Goal: Find specific page/section: Find specific page/section

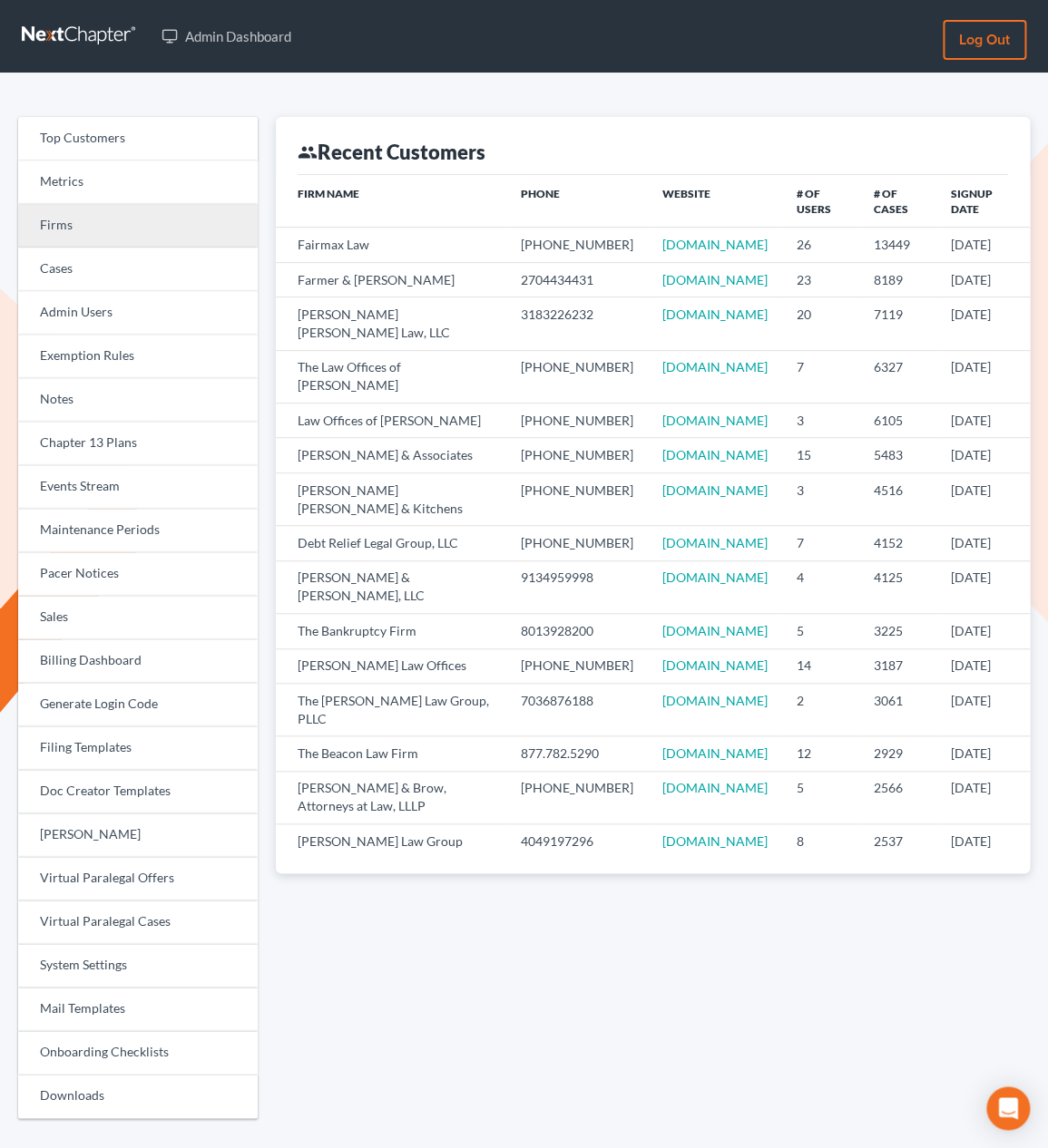
click at [151, 231] on link "Firms" at bounding box center [138, 226] width 240 height 44
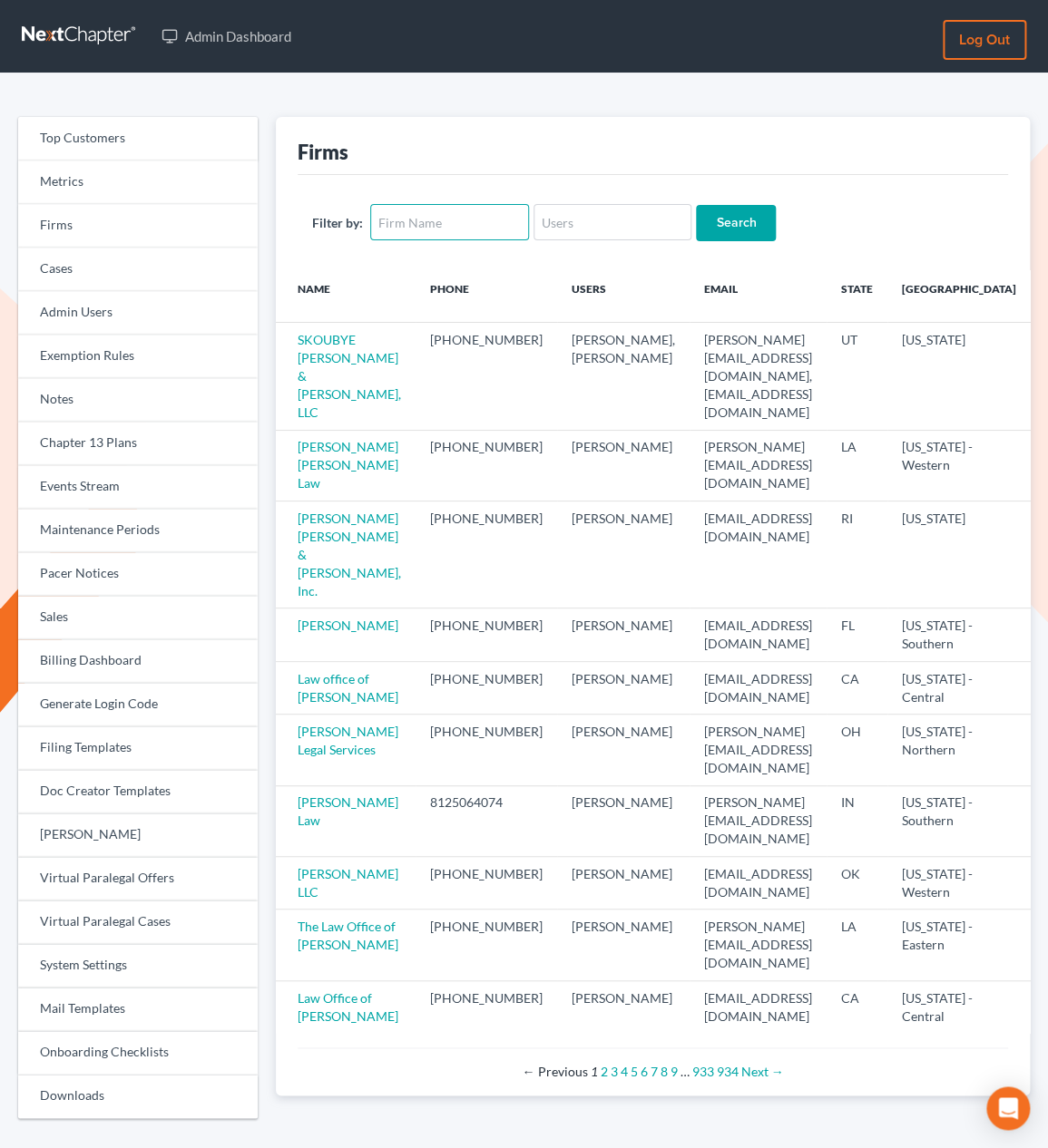
click at [452, 232] on input "text" at bounding box center [450, 222] width 158 height 37
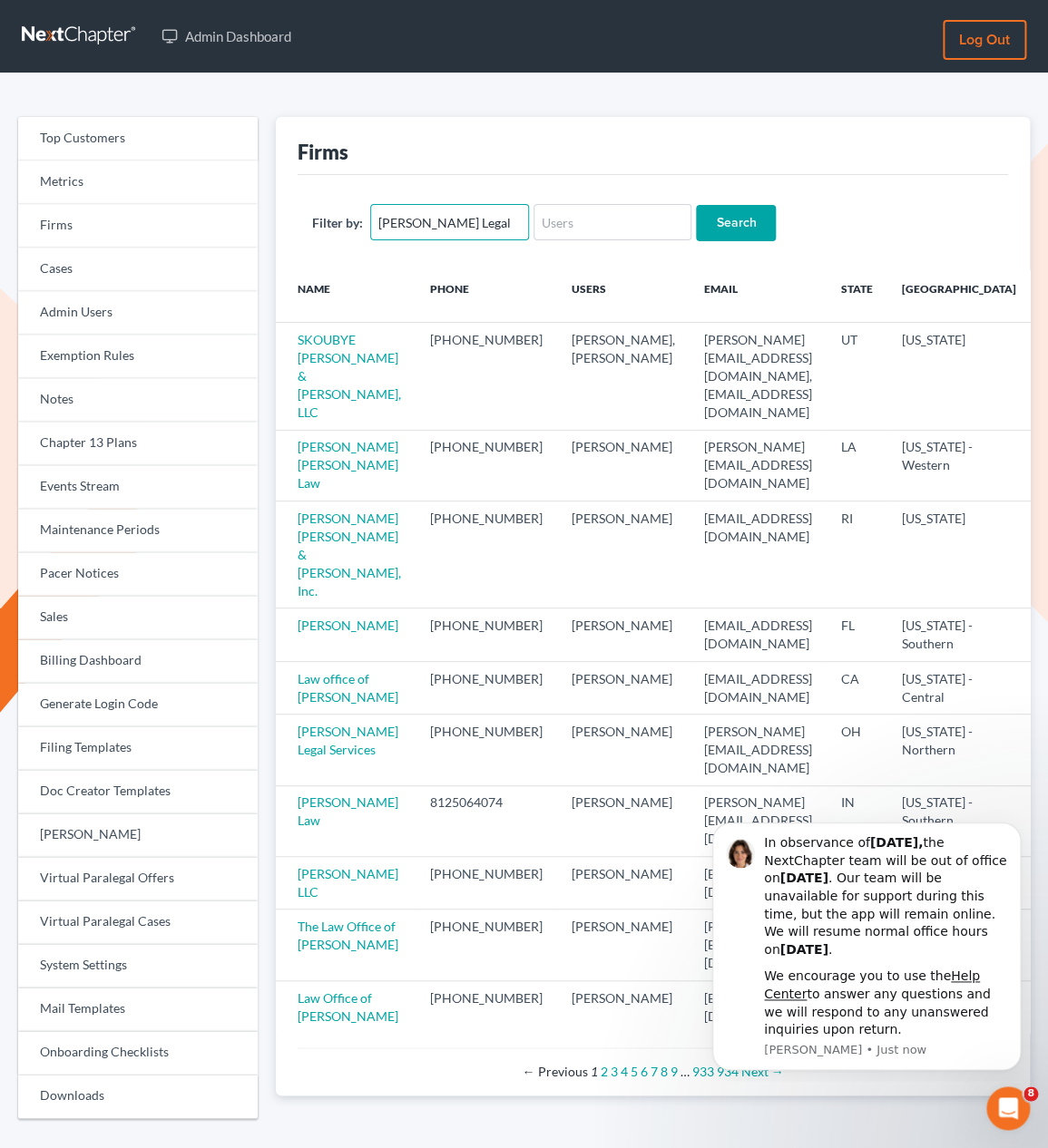
type input "[PERSON_NAME] Legal"
click at [695, 205] on input "Search" at bounding box center [735, 223] width 80 height 37
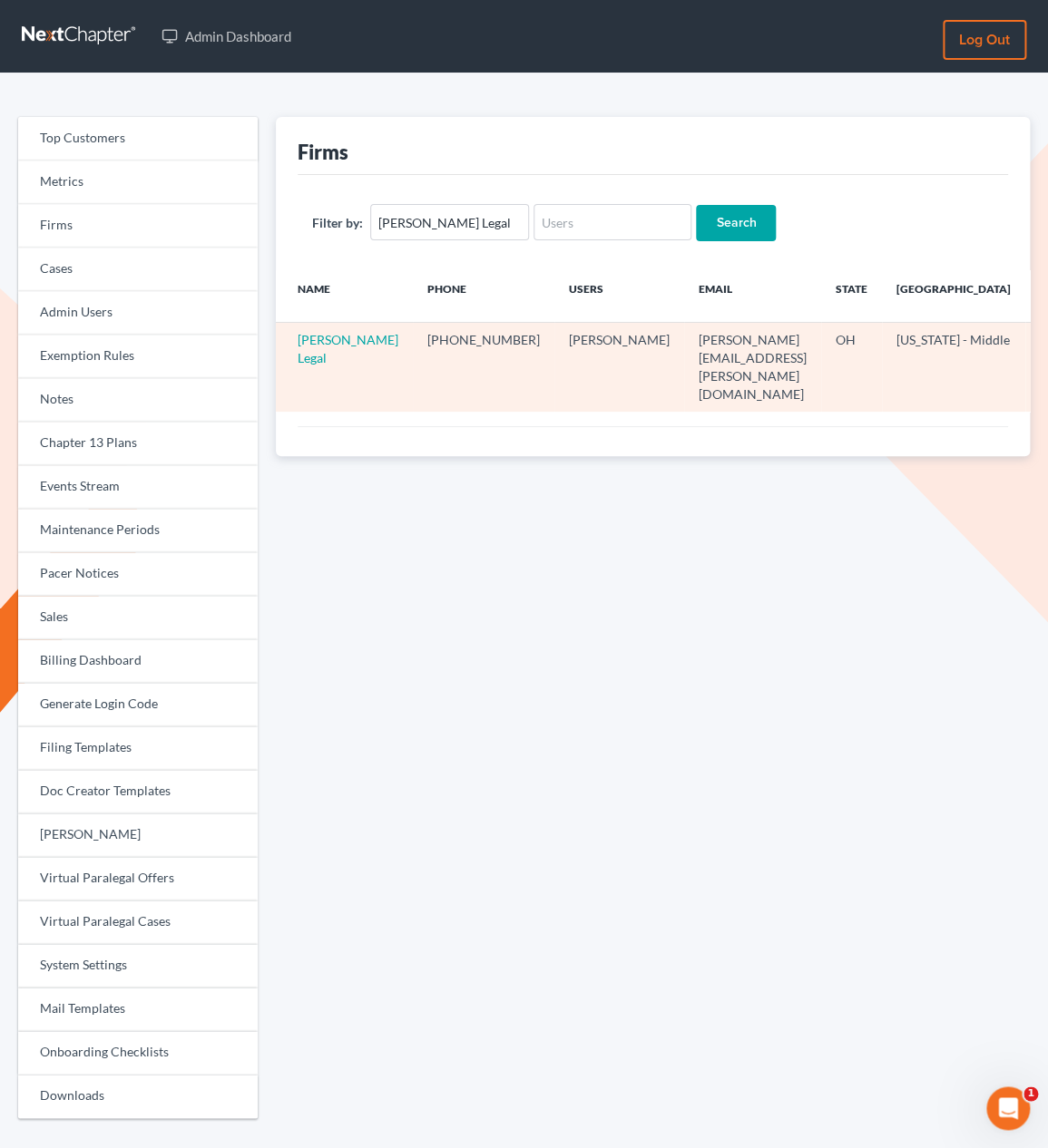
click at [326, 348] on td "[PERSON_NAME] Legal" at bounding box center [344, 367] width 137 height 89
click at [327, 345] on link "[PERSON_NAME] Legal" at bounding box center [348, 349] width 101 height 34
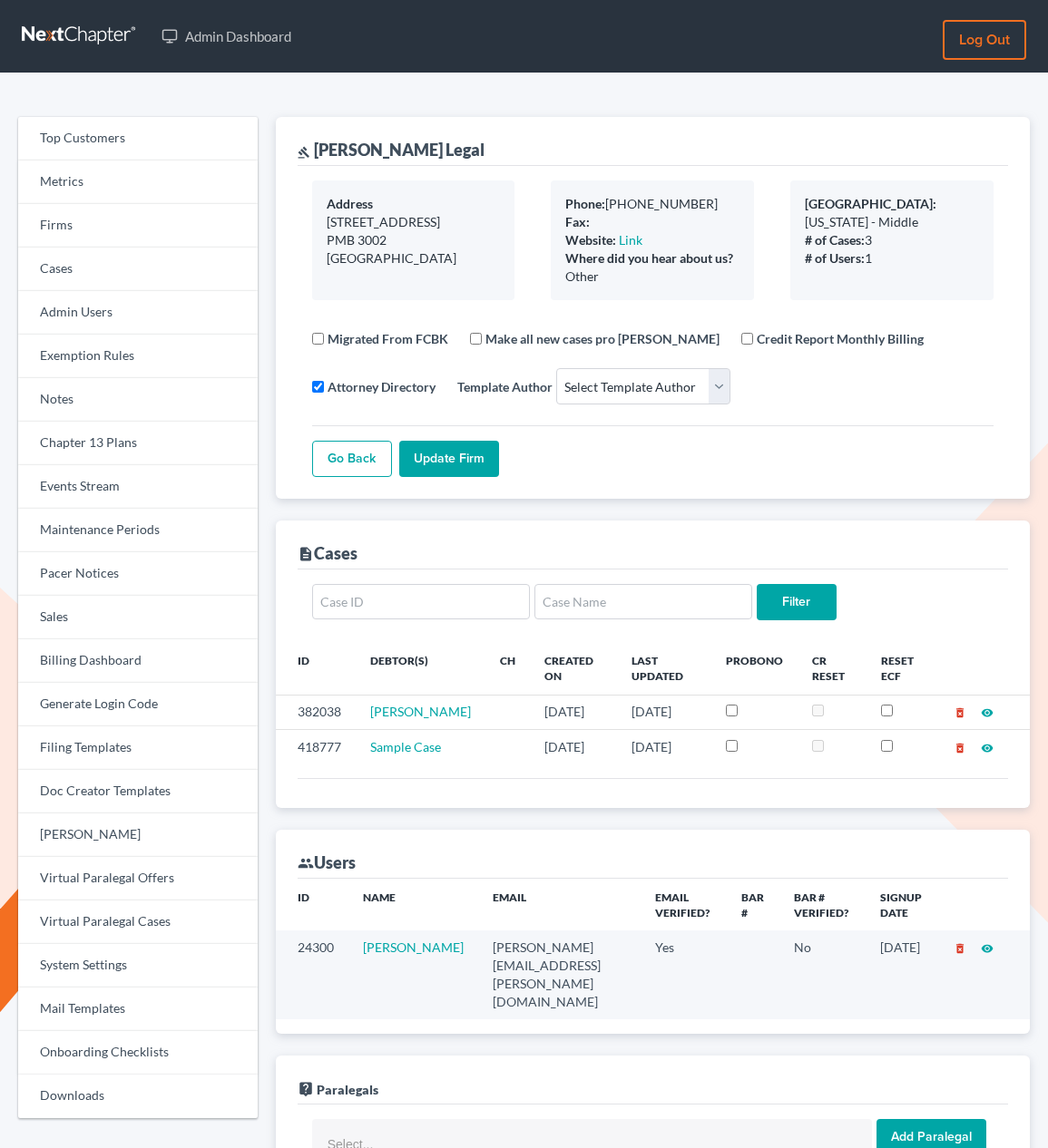
select select
click at [991, 955] on icon "visibility" at bounding box center [987, 948] width 13 height 13
